Goal: Transaction & Acquisition: Register for event/course

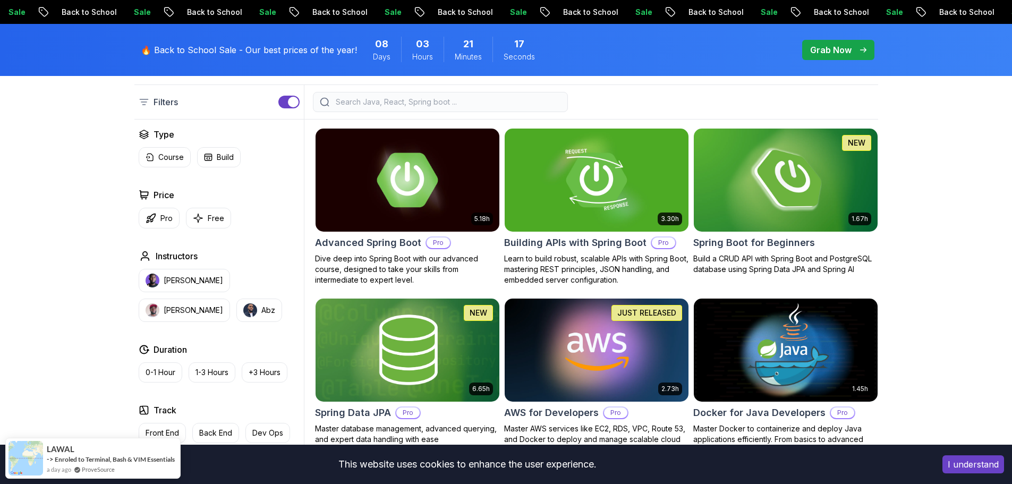
scroll to position [266, 0]
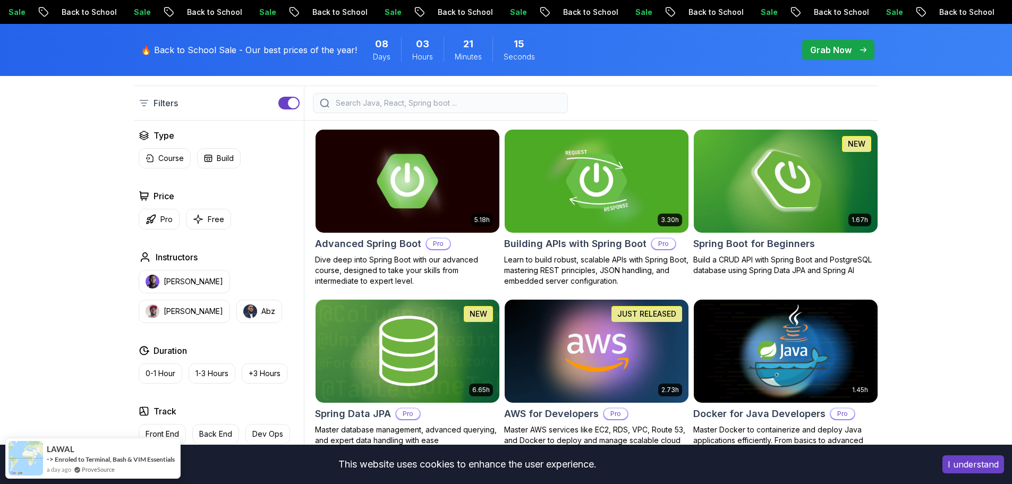
click at [784, 211] on img at bounding box center [785, 181] width 193 height 108
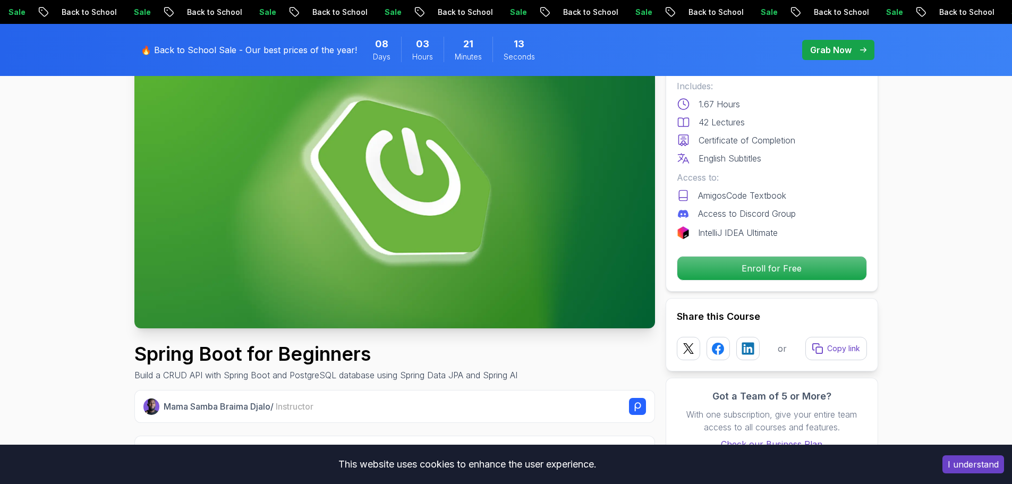
scroll to position [105, 0]
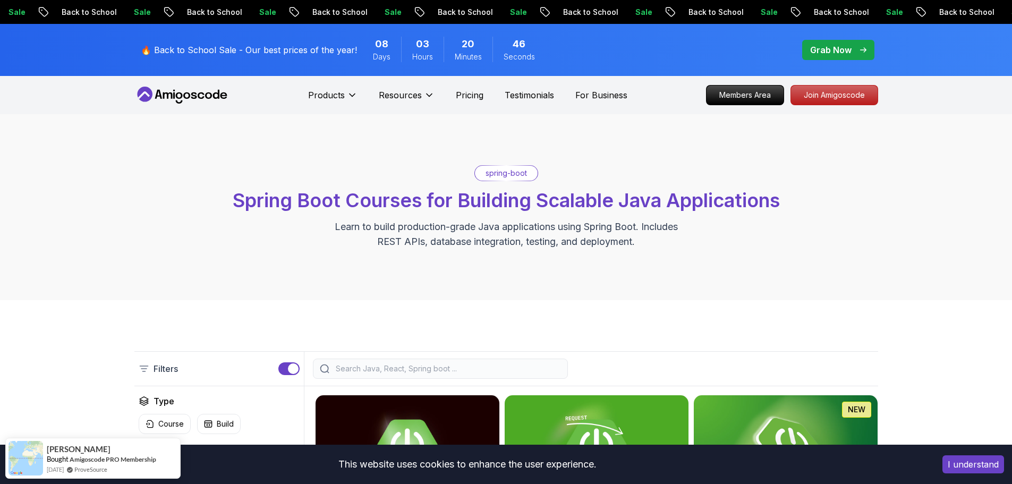
click at [829, 52] on p "Grab Now" at bounding box center [830, 50] width 41 height 13
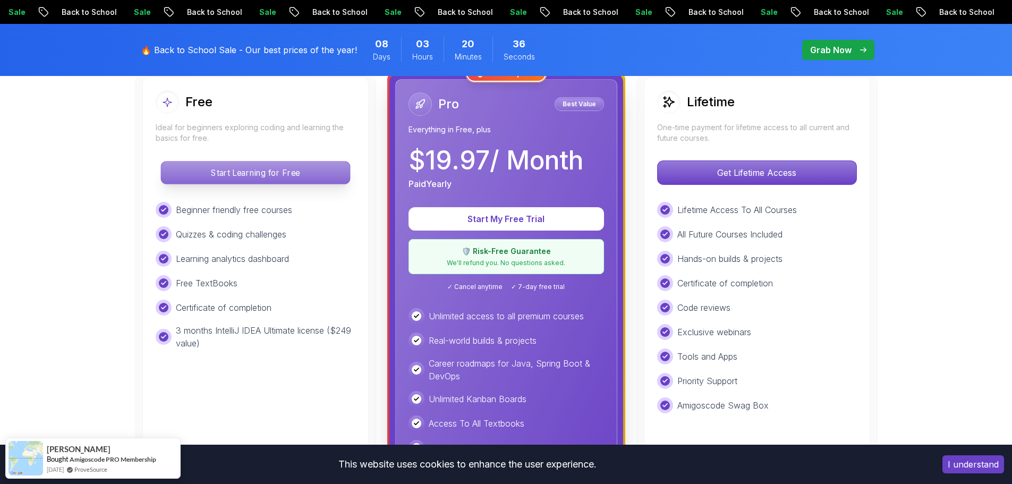
scroll to position [318, 0]
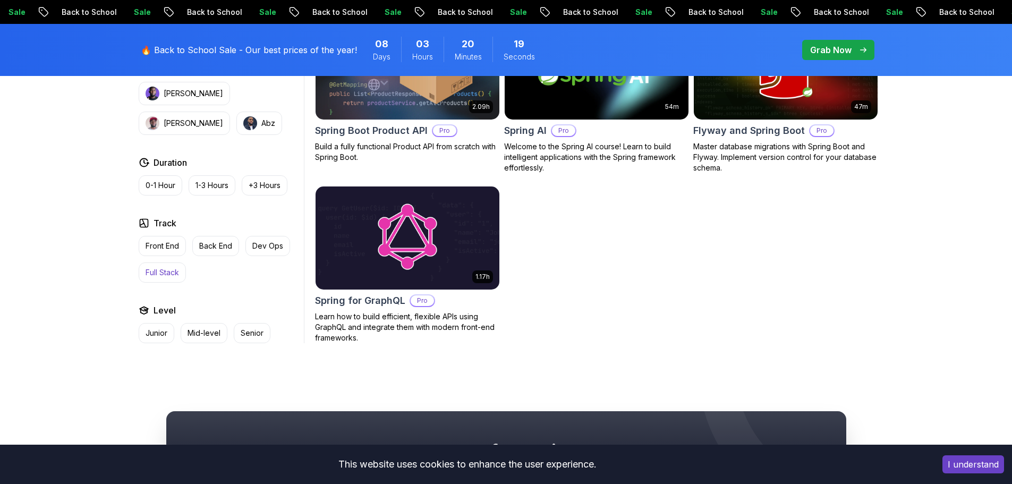
scroll to position [898, 0]
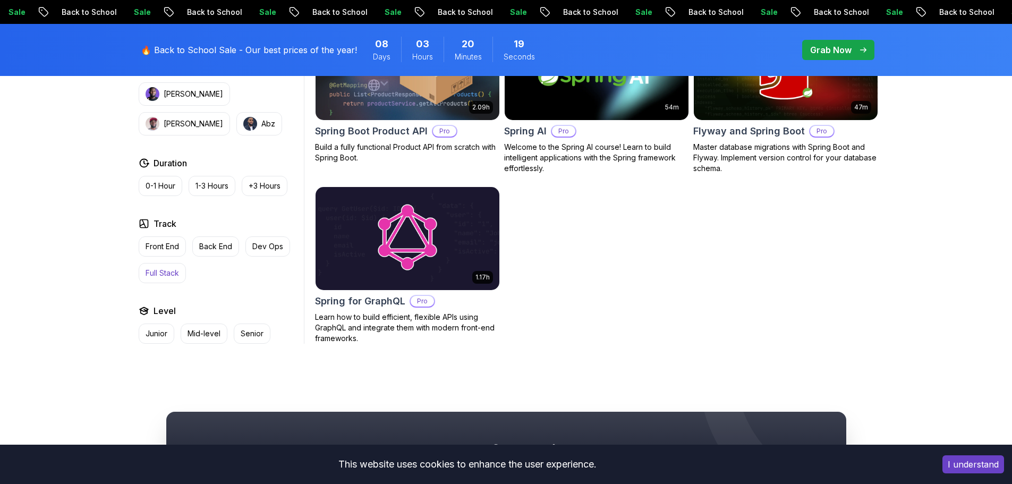
click at [163, 273] on p "Full Stack" at bounding box center [162, 273] width 33 height 11
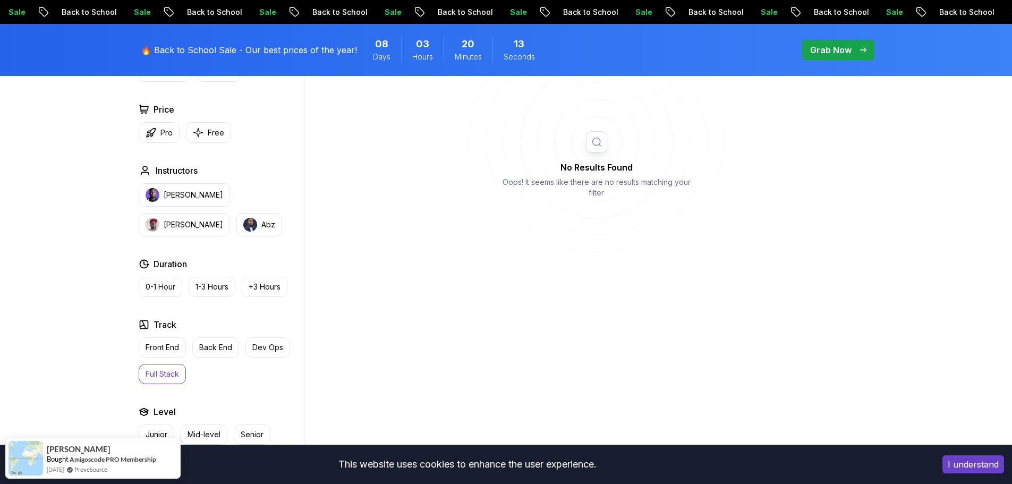
scroll to position [408, 0]
click at [161, 343] on p "Front End" at bounding box center [162, 348] width 33 height 11
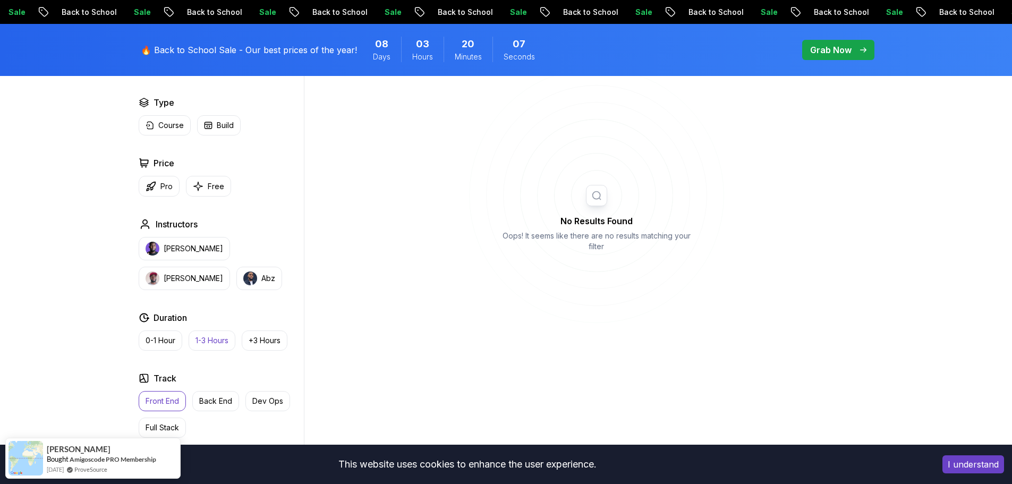
scroll to position [355, 0]
click at [219, 339] on p "1-3 Hours" at bounding box center [211, 341] width 33 height 11
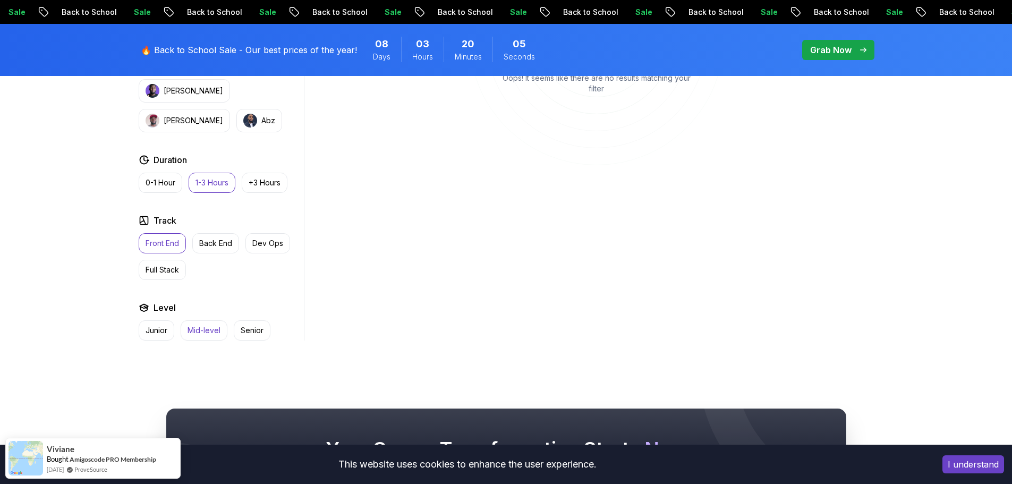
scroll to position [514, 0]
click at [162, 330] on p "Junior" at bounding box center [157, 330] width 22 height 11
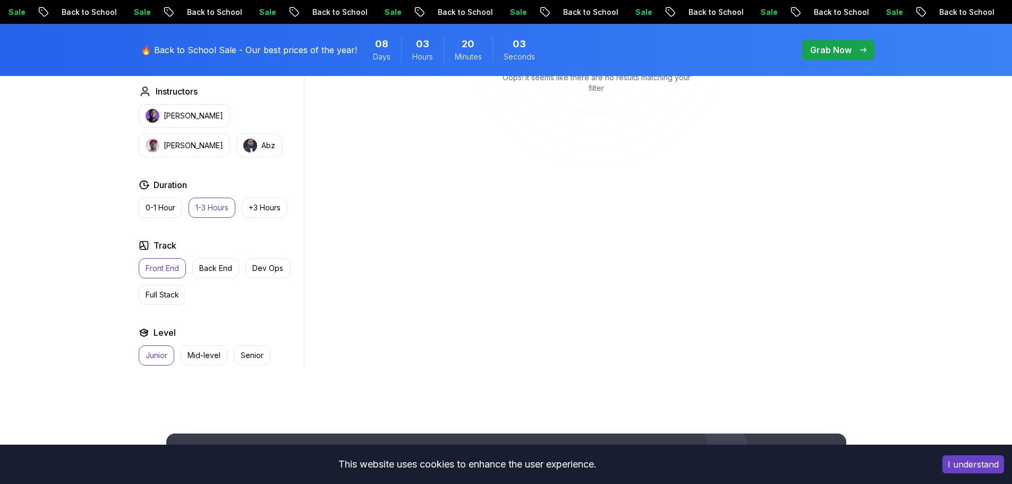
click at [225, 207] on p "1-3 Hours" at bounding box center [211, 207] width 33 height 11
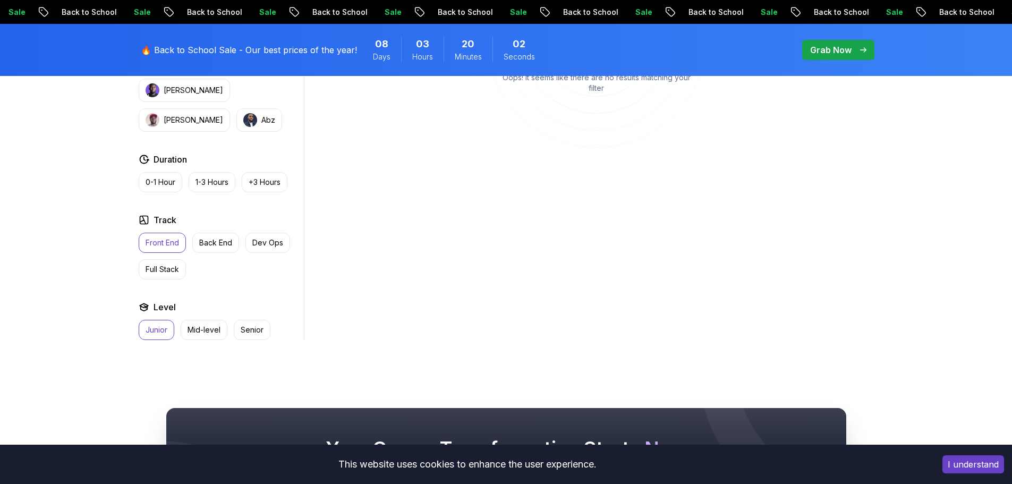
click at [171, 244] on p "Front End" at bounding box center [162, 242] width 33 height 11
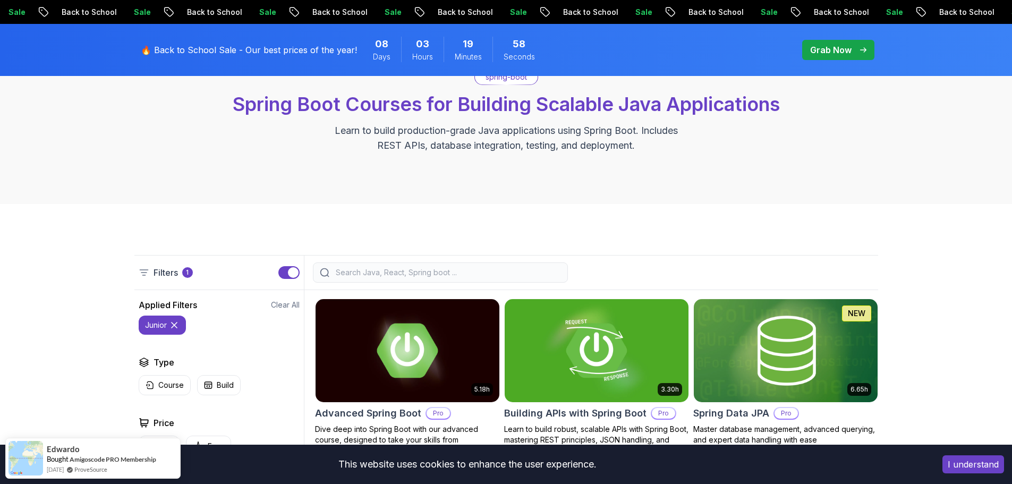
scroll to position [96, 0]
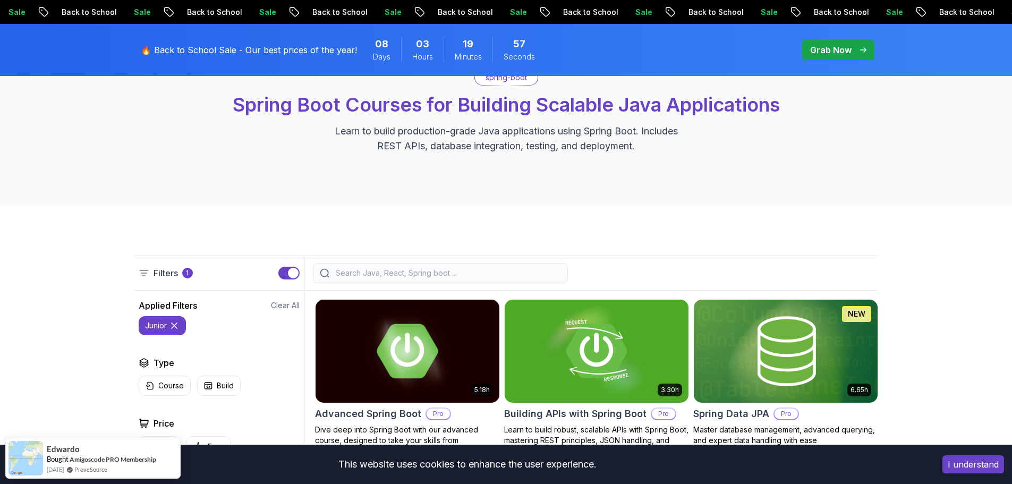
click at [370, 269] on input "search" at bounding box center [447, 273] width 227 height 11
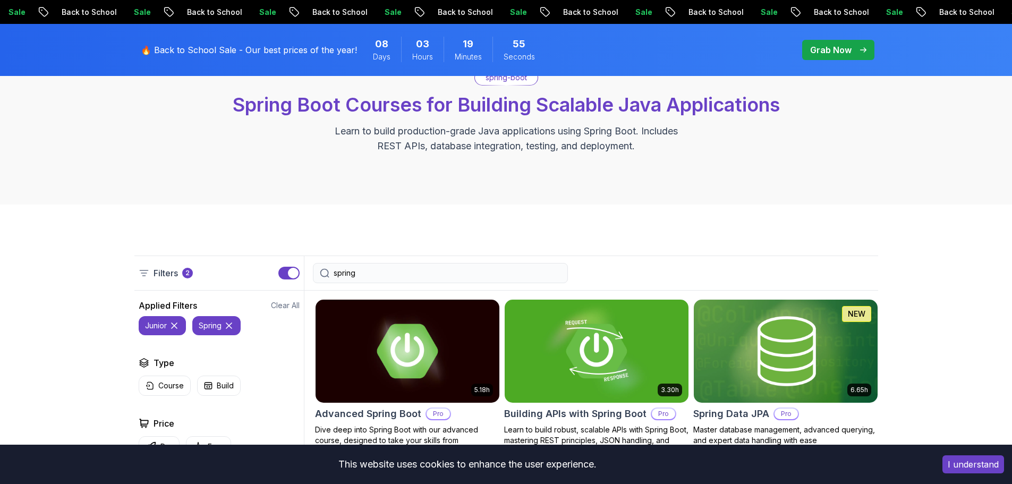
type input "spring"
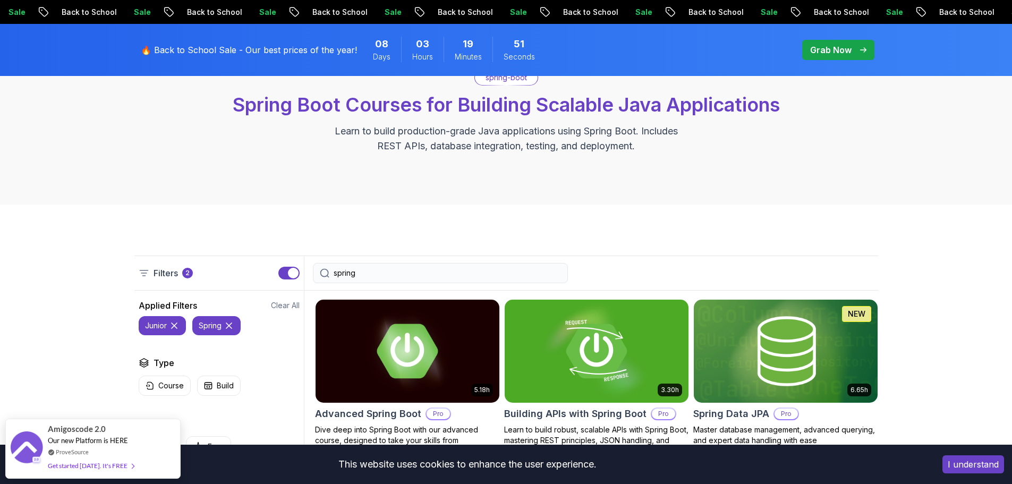
click at [323, 271] on icon at bounding box center [325, 273] width 10 height 10
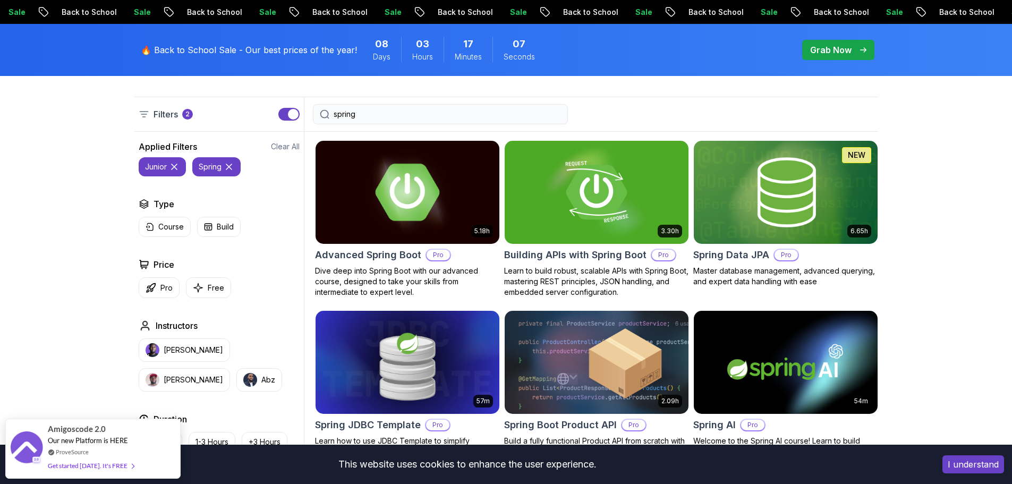
scroll to position [255, 0]
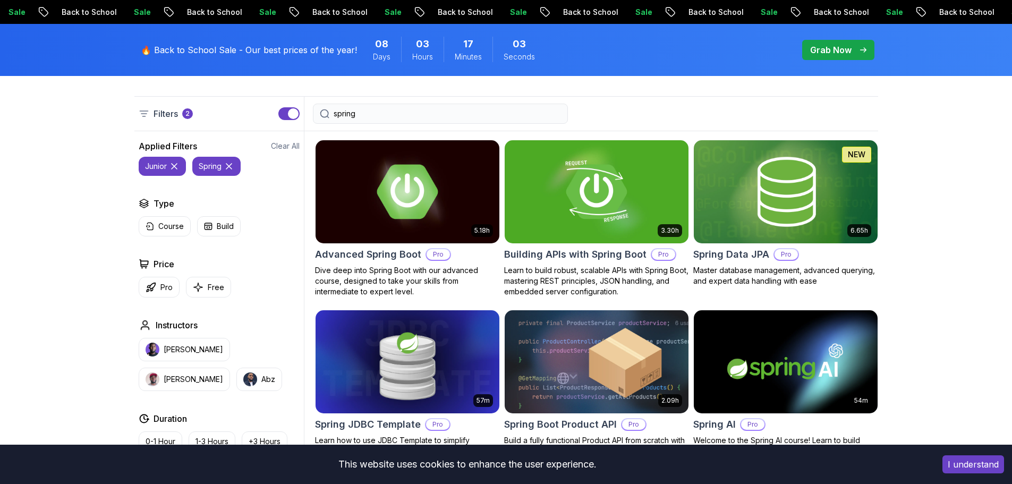
click at [174, 167] on icon at bounding box center [174, 166] width 5 height 5
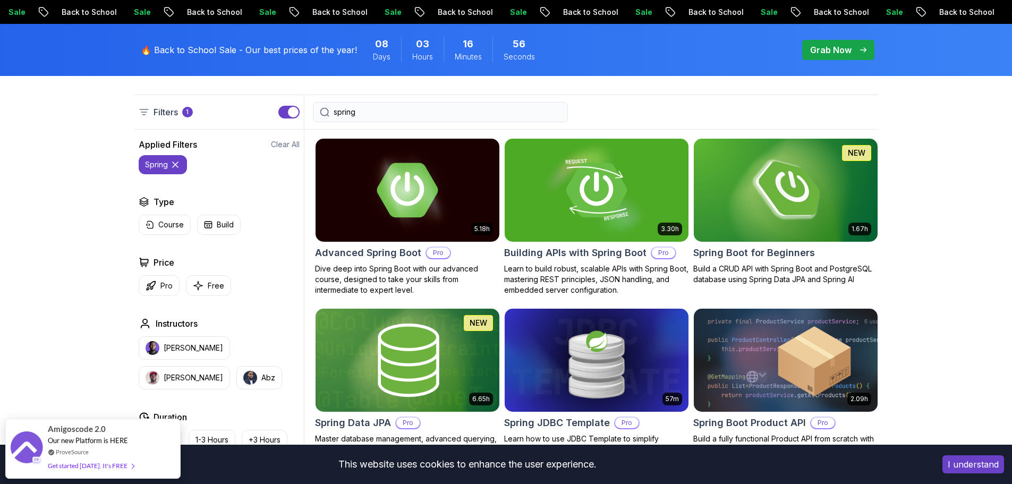
scroll to position [256, 0]
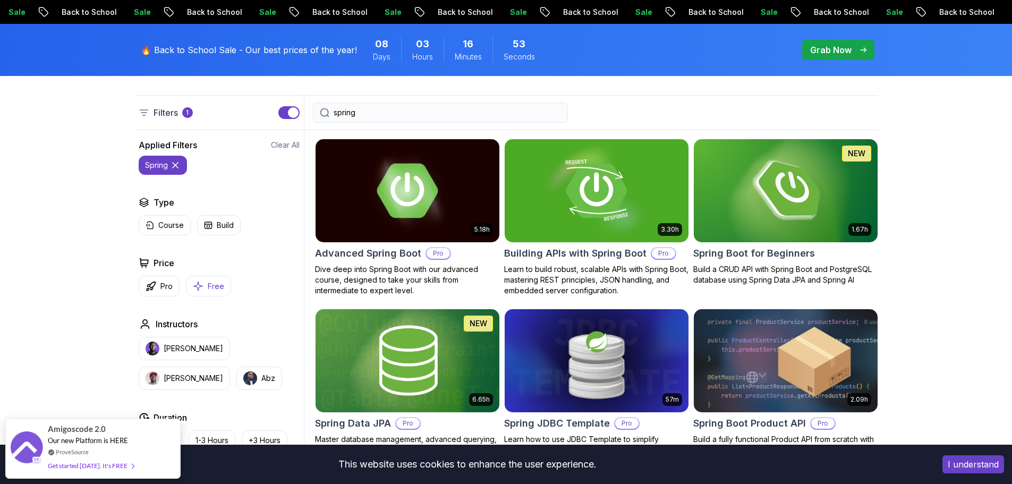
click at [201, 286] on icon "button" at bounding box center [197, 285] width 9 height 9
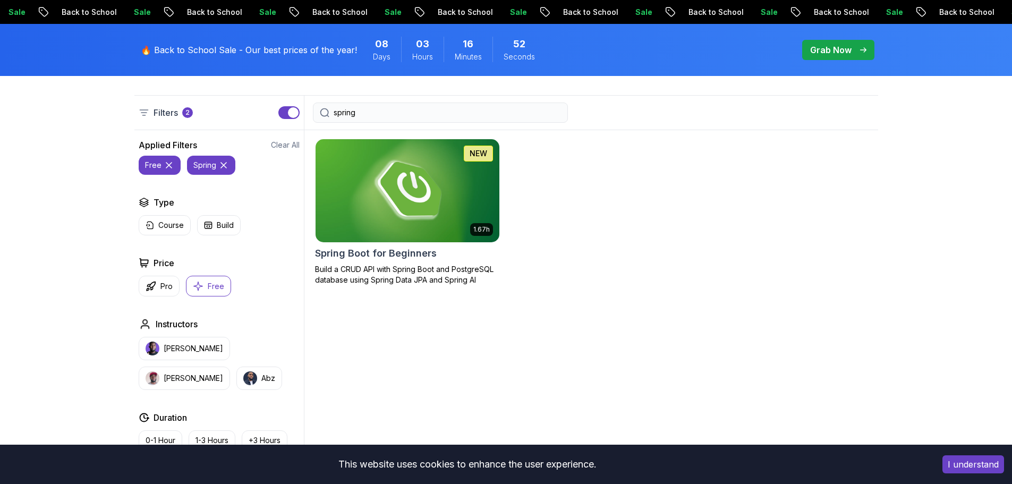
click at [201, 286] on icon "button" at bounding box center [197, 285] width 9 height 9
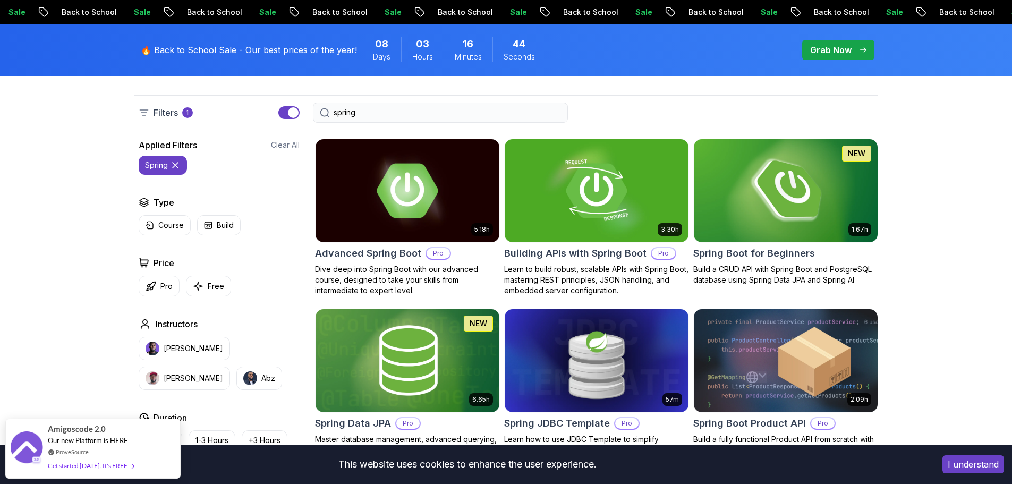
click at [743, 199] on img at bounding box center [785, 190] width 193 height 108
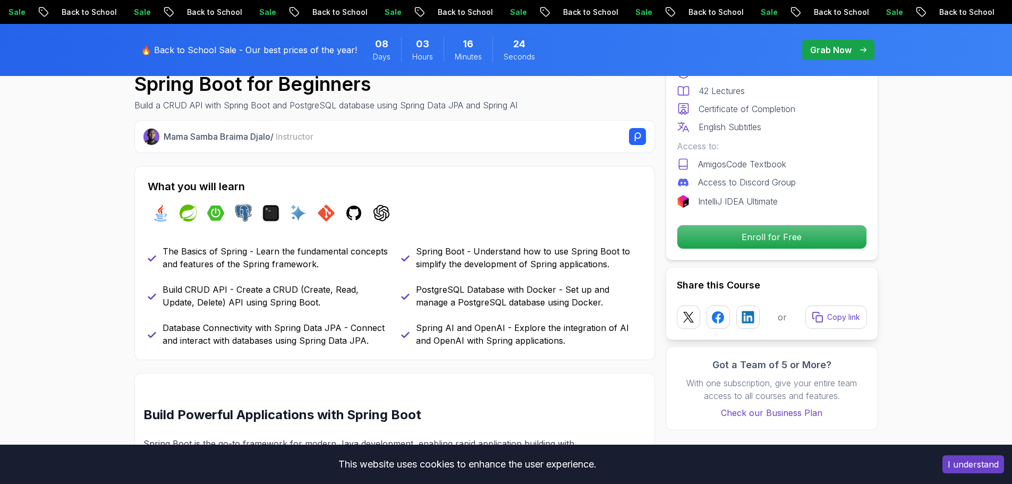
scroll to position [371, 0]
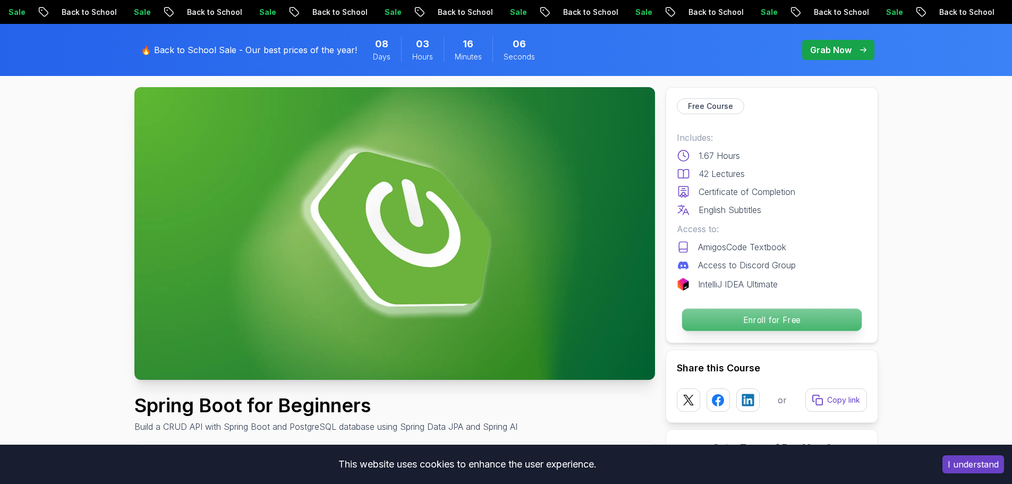
click at [738, 314] on p "Enroll for Free" at bounding box center [771, 320] width 180 height 22
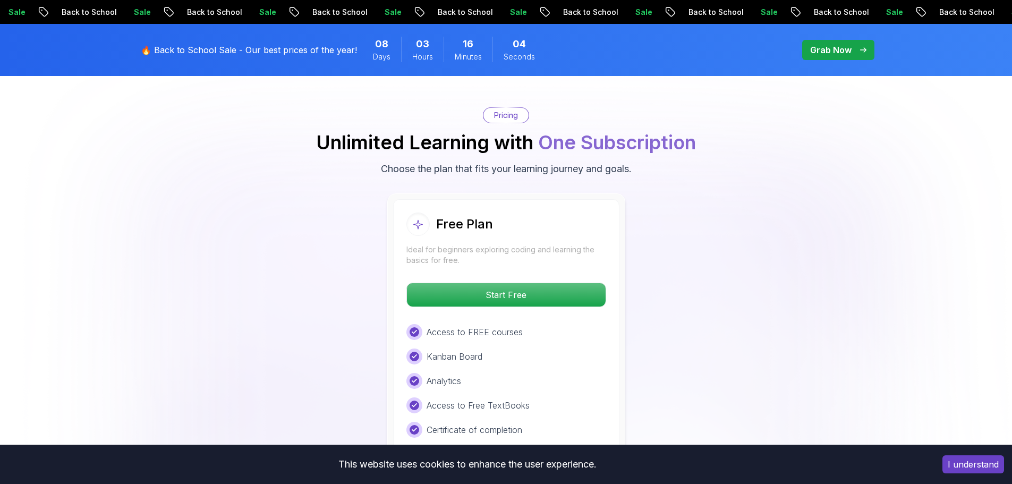
scroll to position [2162, 0]
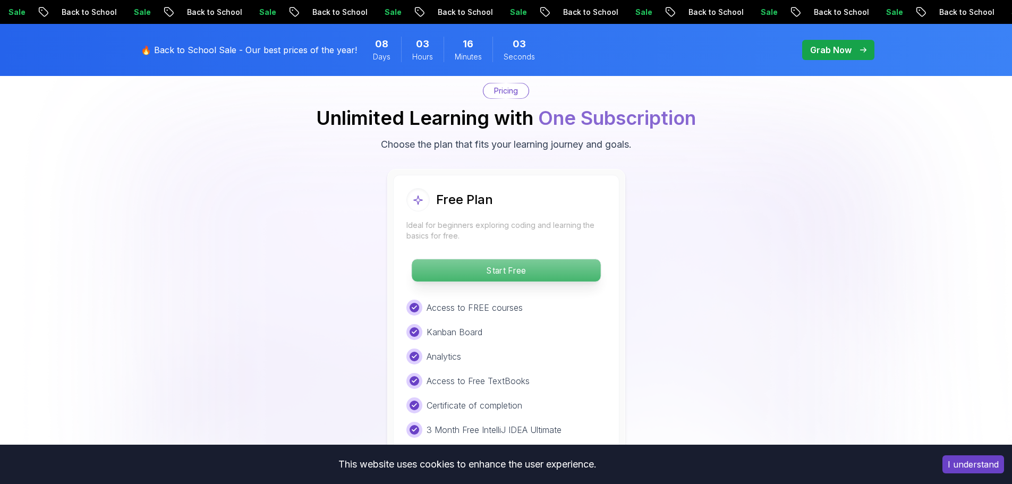
click at [505, 263] on p "Start Free" at bounding box center [506, 270] width 189 height 22
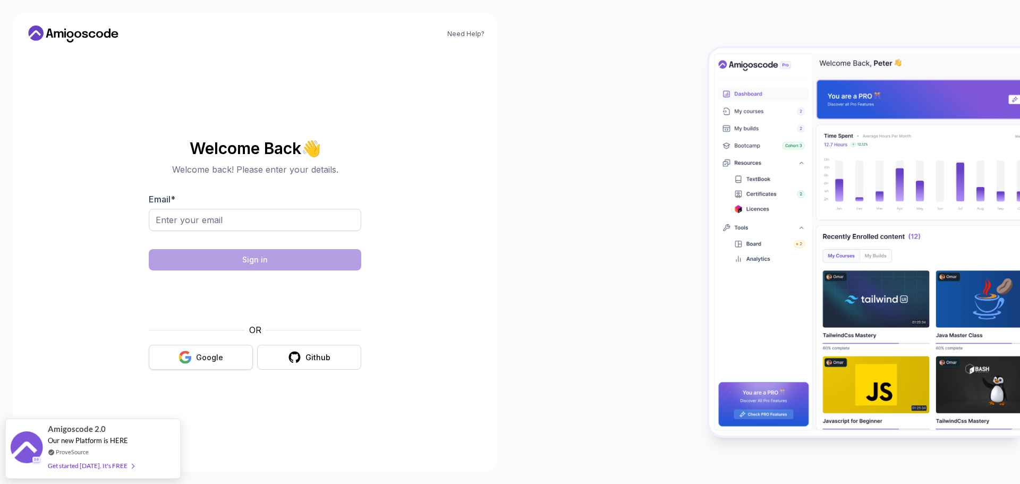
click at [176, 356] on button "Google" at bounding box center [201, 357] width 104 height 25
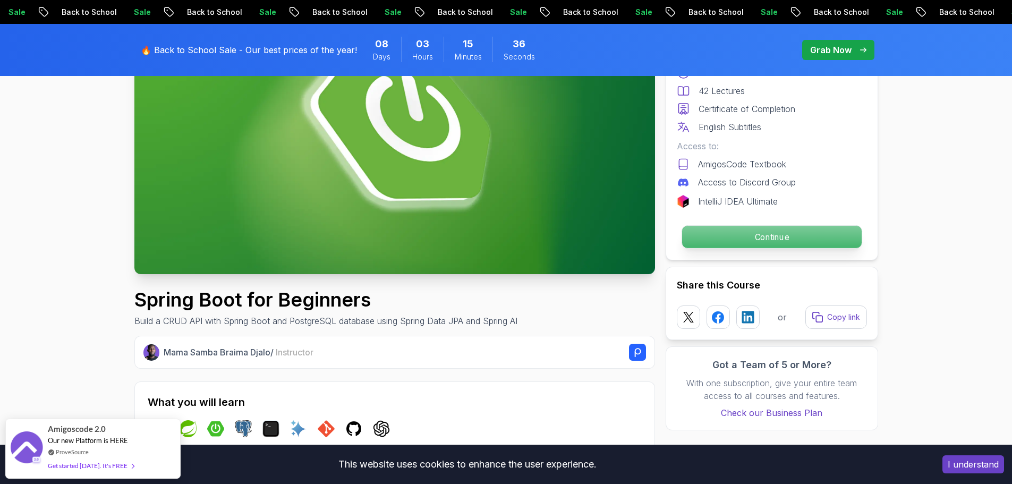
scroll to position [159, 0]
click at [746, 234] on p "Continue" at bounding box center [771, 237] width 180 height 22
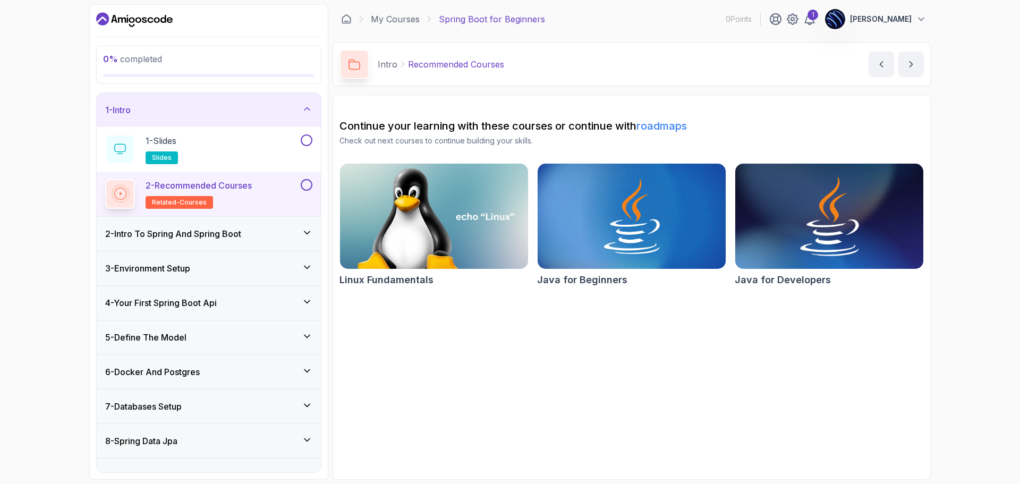
click at [834, 225] on img at bounding box center [829, 216] width 198 height 110
click at [211, 149] on div "1 - Slides slides" at bounding box center [201, 149] width 193 height 30
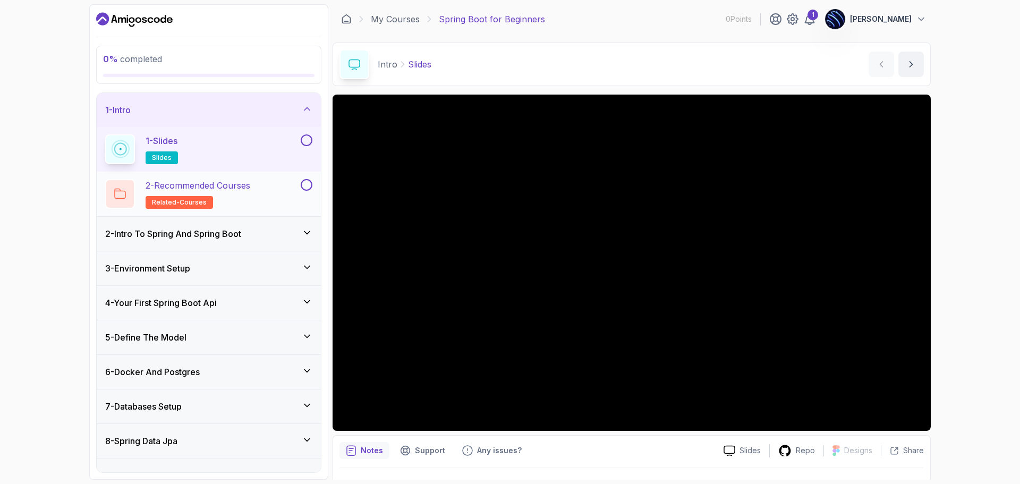
click at [237, 190] on p "2 - Recommended Courses" at bounding box center [198, 185] width 105 height 13
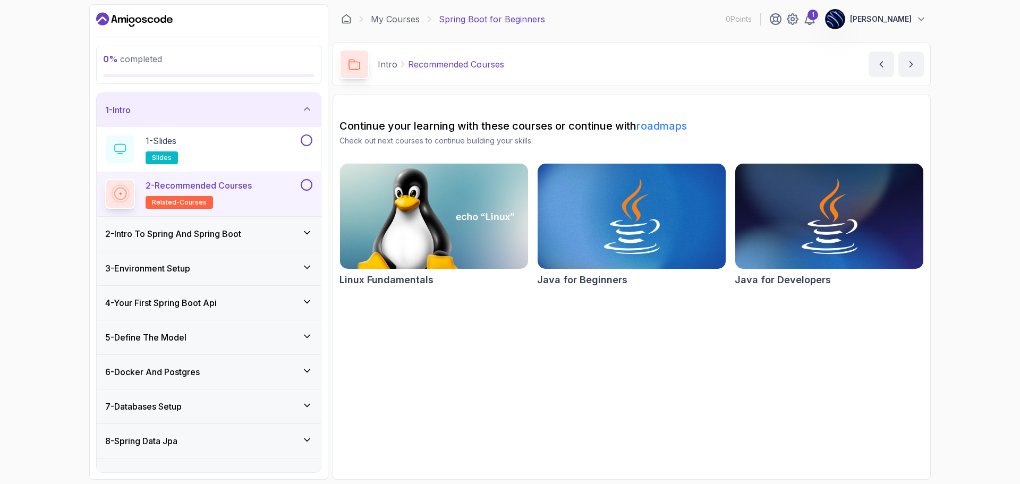
click at [240, 232] on h3 "2 - Intro To Spring And Spring Boot" at bounding box center [173, 233] width 136 height 13
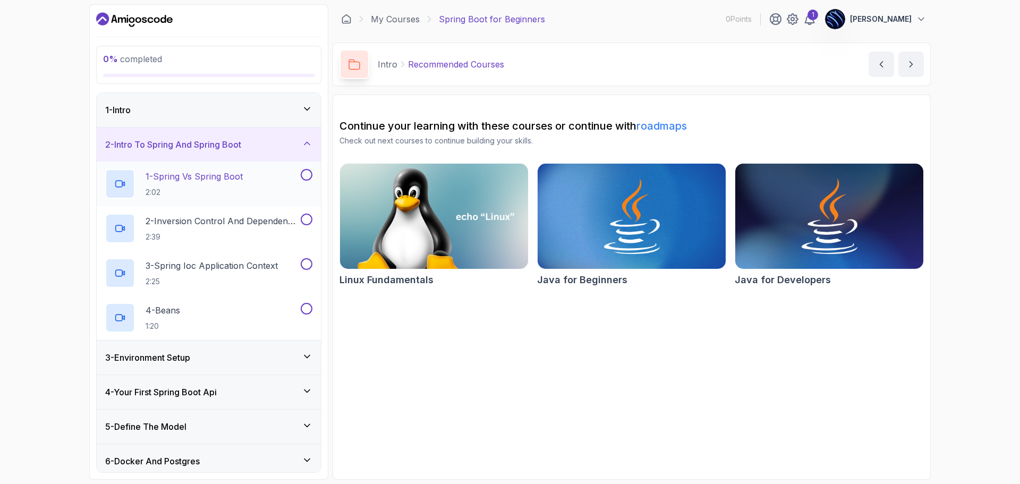
click at [226, 182] on p "1 - Spring Vs Spring Boot" at bounding box center [194, 176] width 97 height 13
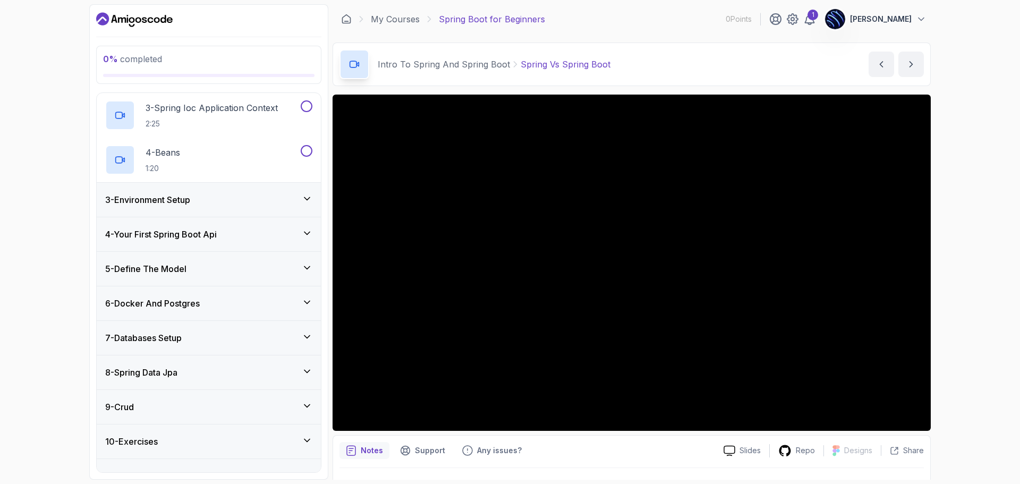
scroll to position [158, 0]
click at [255, 201] on div "3 - Environment Setup" at bounding box center [208, 199] width 207 height 13
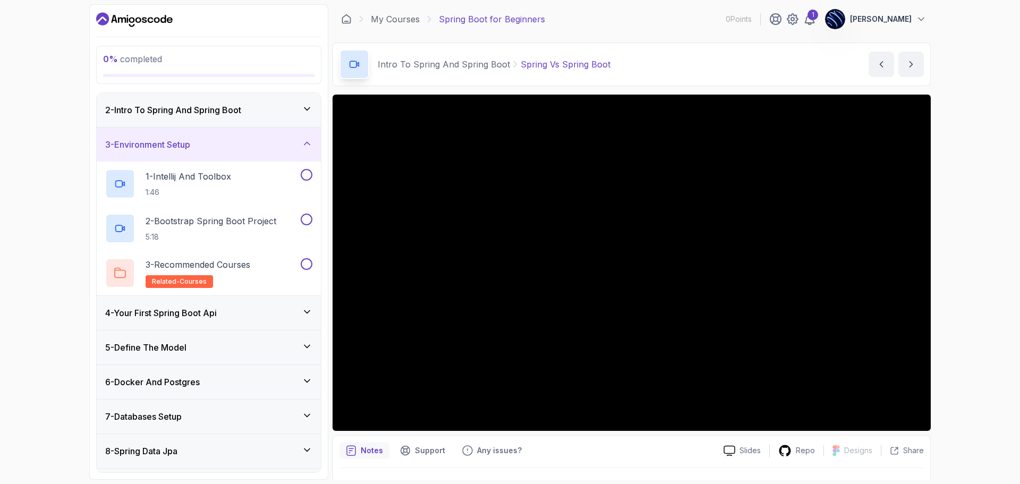
click at [247, 310] on div "4 - Your First Spring Boot Api" at bounding box center [208, 312] width 207 height 13
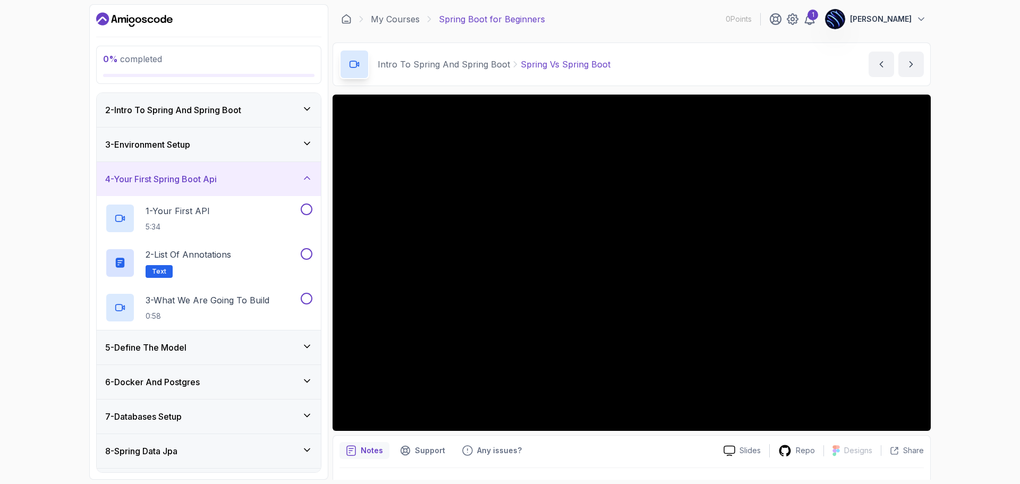
click at [249, 340] on div "5 - Define The Model" at bounding box center [209, 347] width 224 height 34
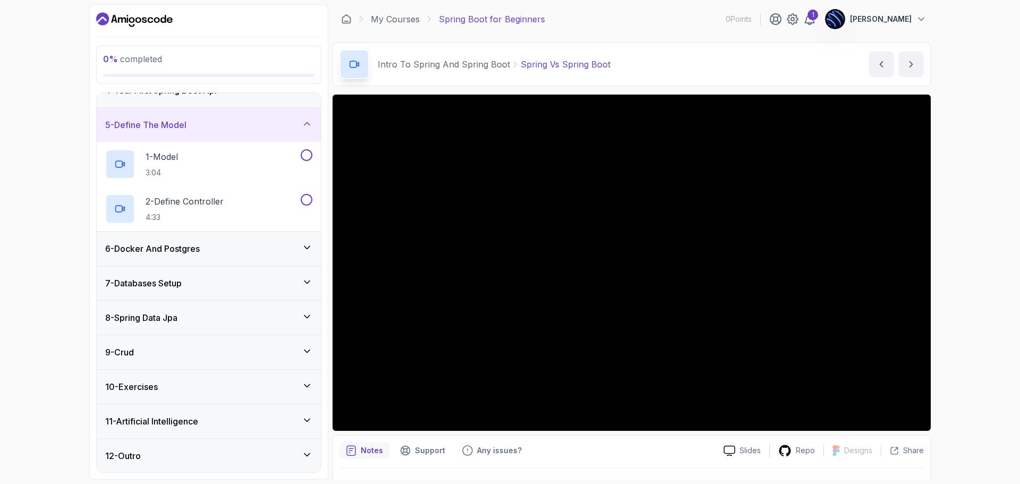
scroll to position [124, 0]
click at [245, 255] on div "6 - Docker And Postgres" at bounding box center [209, 248] width 224 height 34
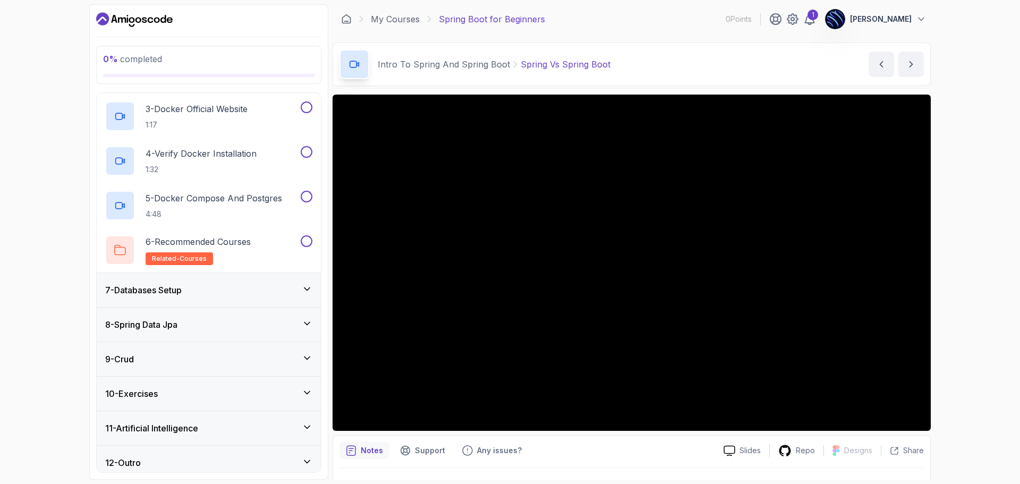
scroll to position [302, 0]
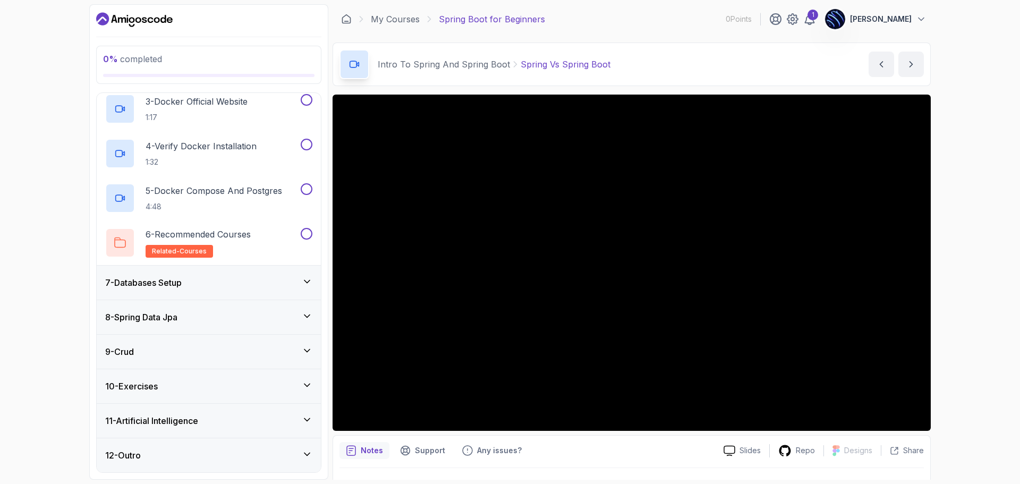
click at [219, 286] on div "7 - Databases Setup" at bounding box center [208, 282] width 207 height 13
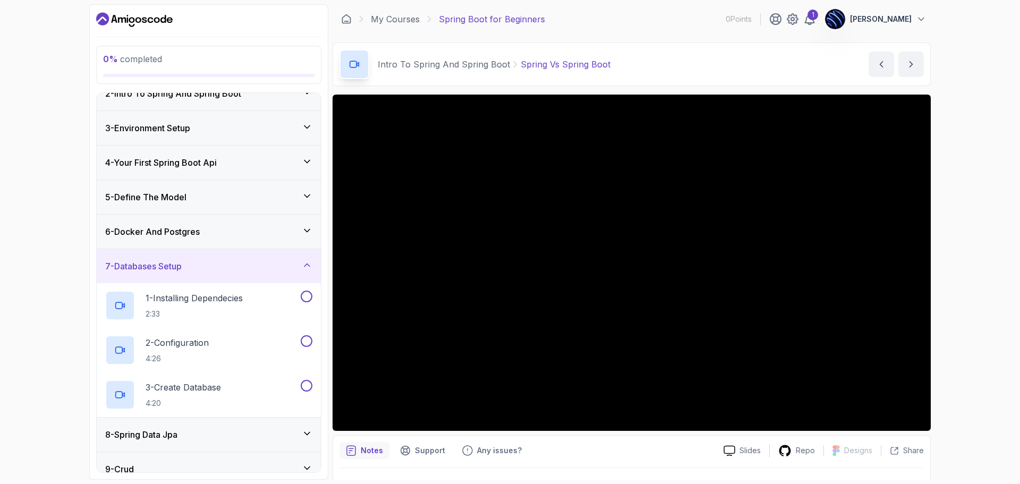
scroll to position [168, 0]
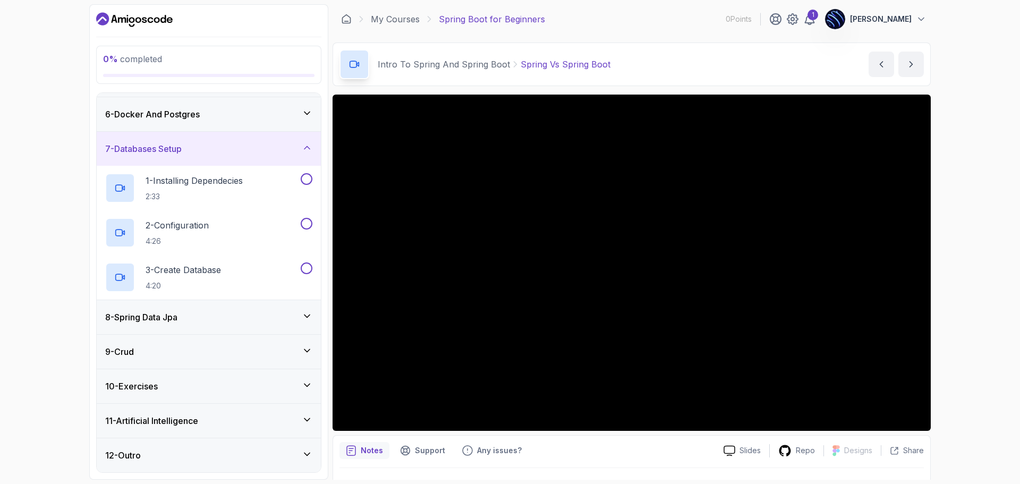
click at [220, 323] on div "8 - Spring Data Jpa" at bounding box center [209, 317] width 224 height 34
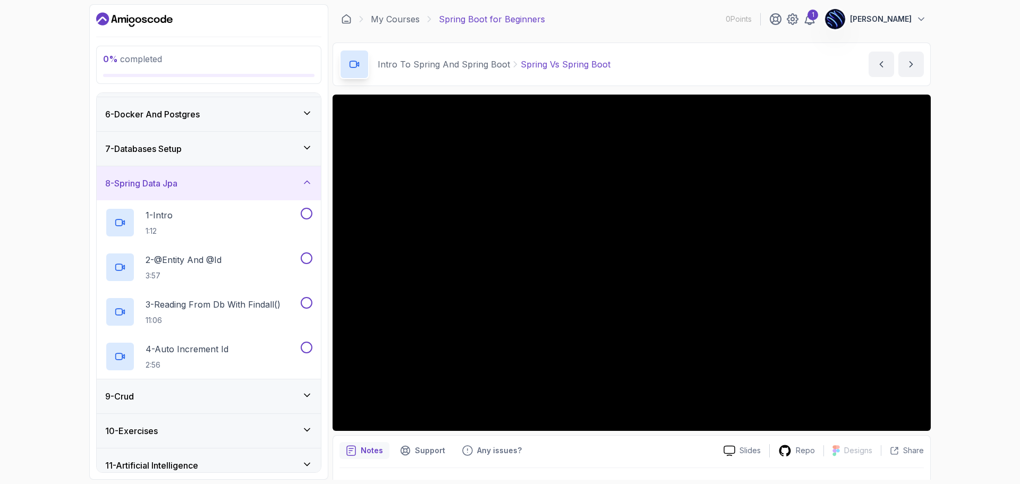
click at [215, 401] on div "9 - Crud" at bounding box center [208, 396] width 207 height 13
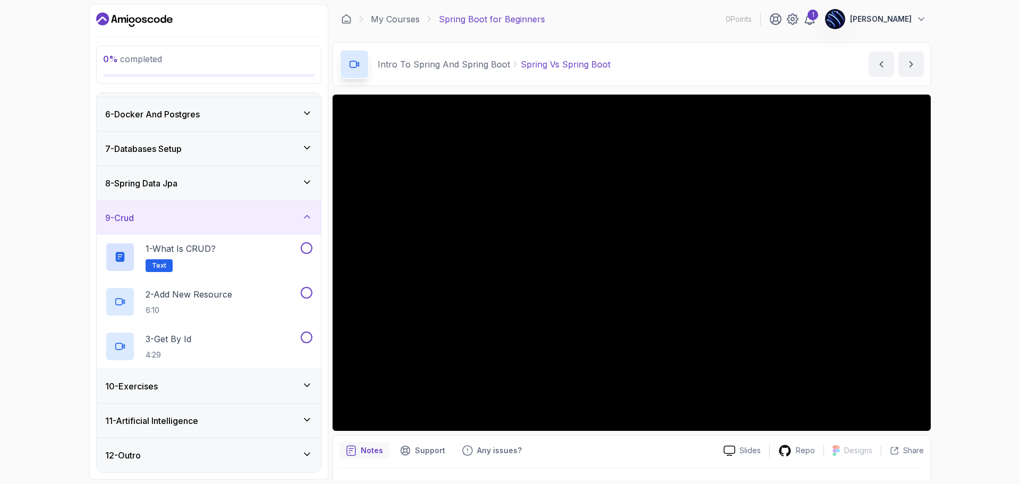
click at [197, 385] on div "10 - Exercises" at bounding box center [208, 386] width 207 height 13
